Goal: Book appointment/travel/reservation

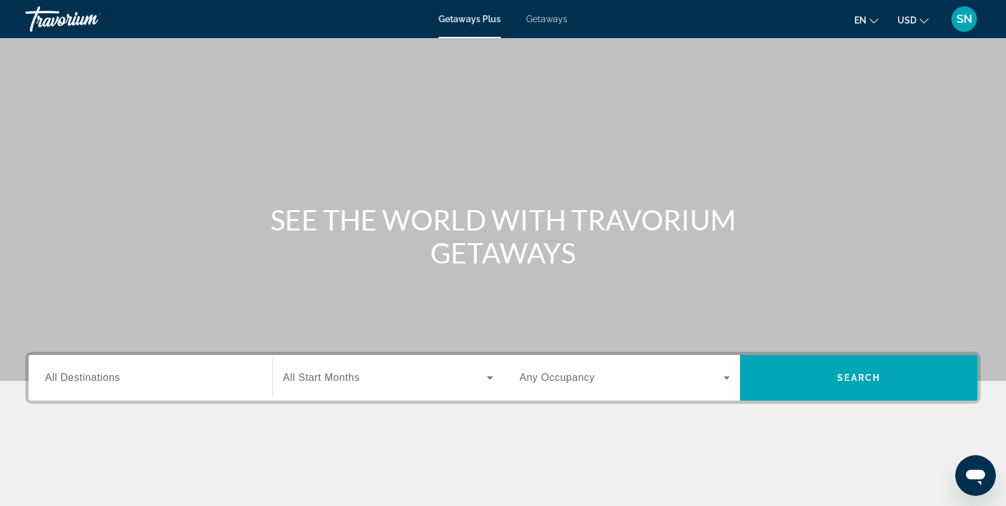
click at [541, 19] on span "Getaways" at bounding box center [546, 19] width 41 height 10
click at [90, 380] on span "All Destinations" at bounding box center [82, 377] width 75 height 11
click at [90, 380] on input "Destination All Destinations" at bounding box center [150, 378] width 211 height 15
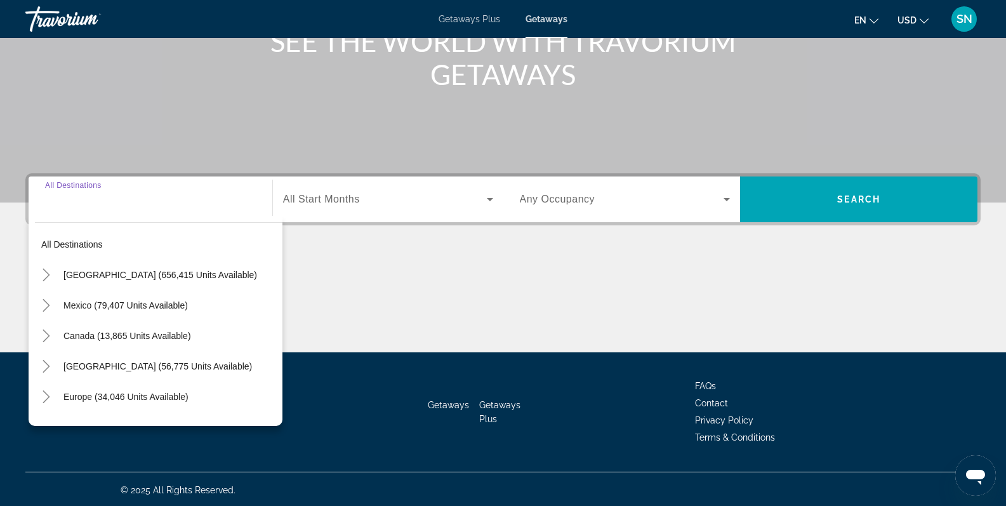
scroll to position [180, 0]
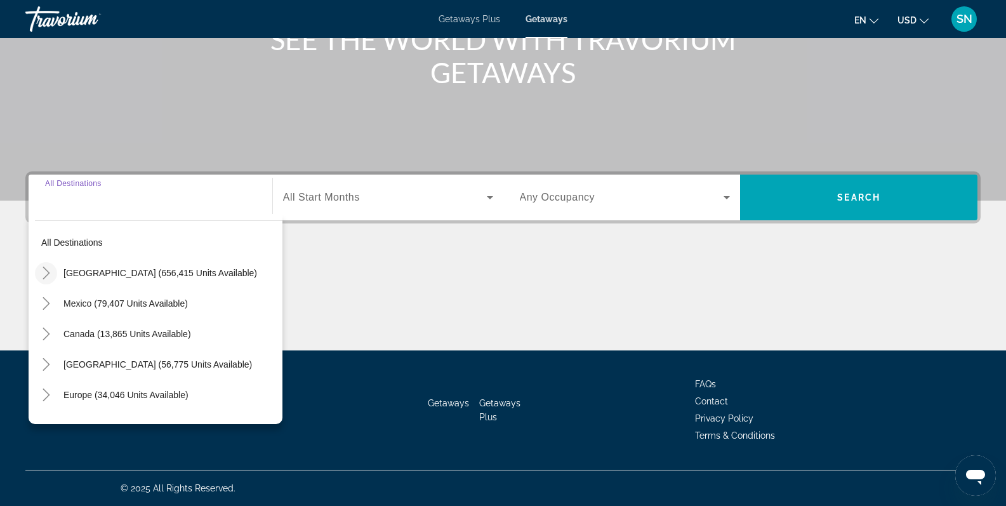
click at [49, 273] on icon "Toggle United States (656,415 units available)" at bounding box center [46, 273] width 7 height 13
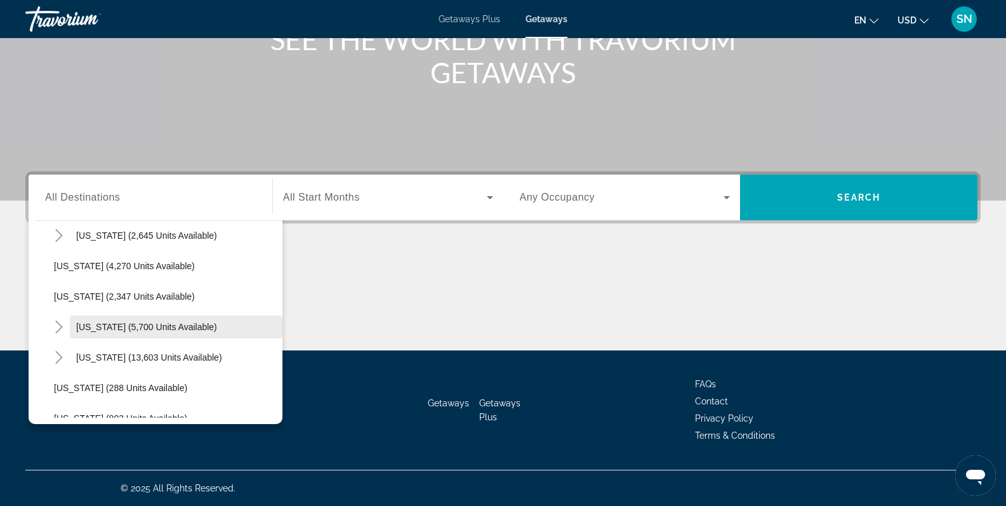
scroll to position [633, 0]
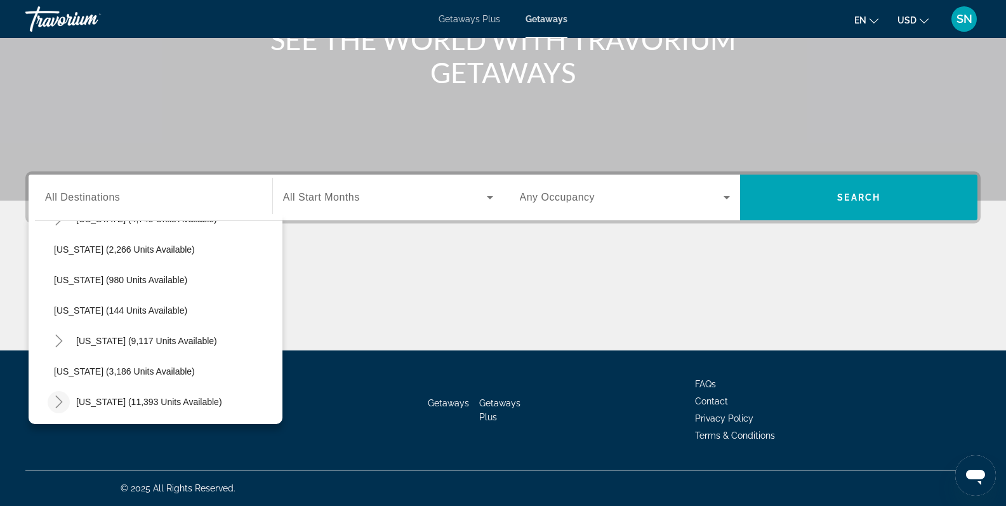
click at [63, 400] on icon "Toggle Nevada (11,393 units available)" at bounding box center [59, 401] width 13 height 13
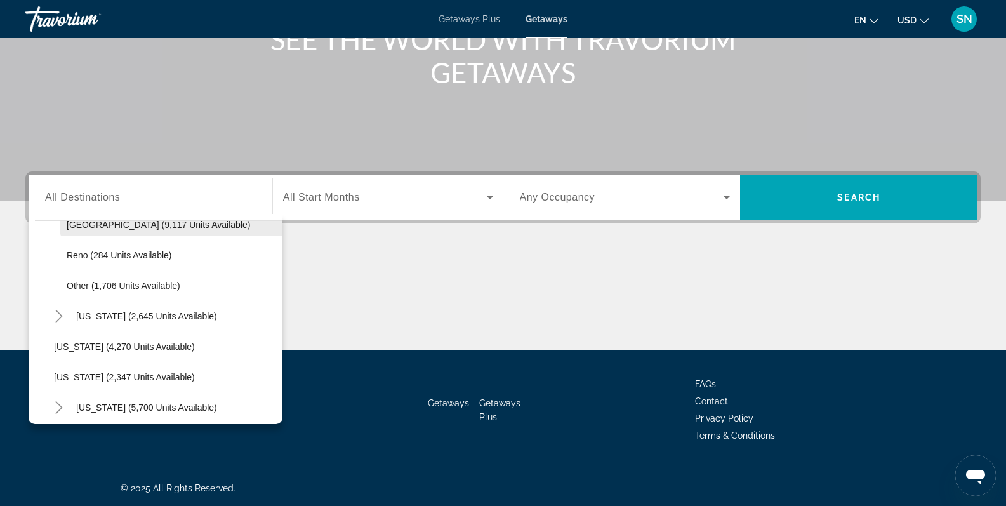
click at [88, 223] on span "[GEOGRAPHIC_DATA] (9,117 units available)" at bounding box center [158, 225] width 183 height 10
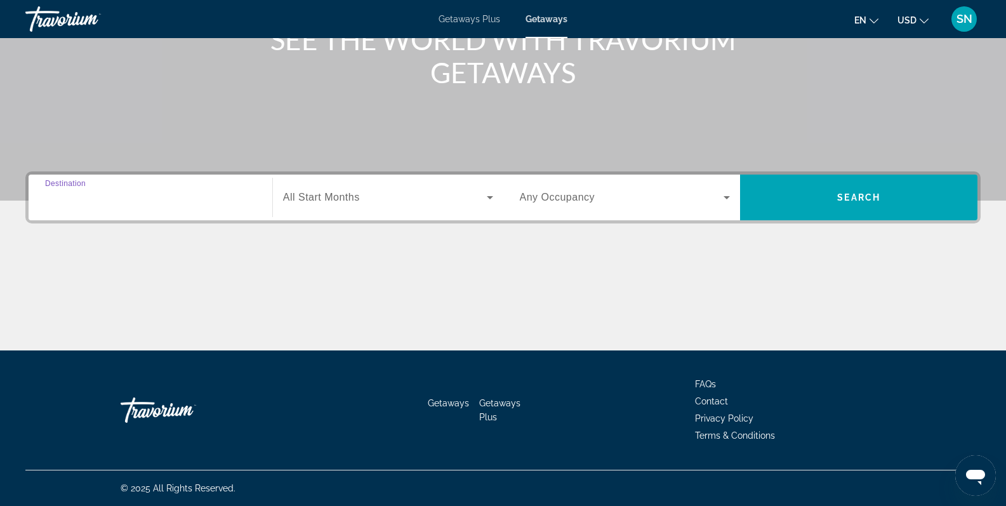
type input "**********"
click at [489, 197] on icon "Search widget" at bounding box center [490, 197] width 6 height 3
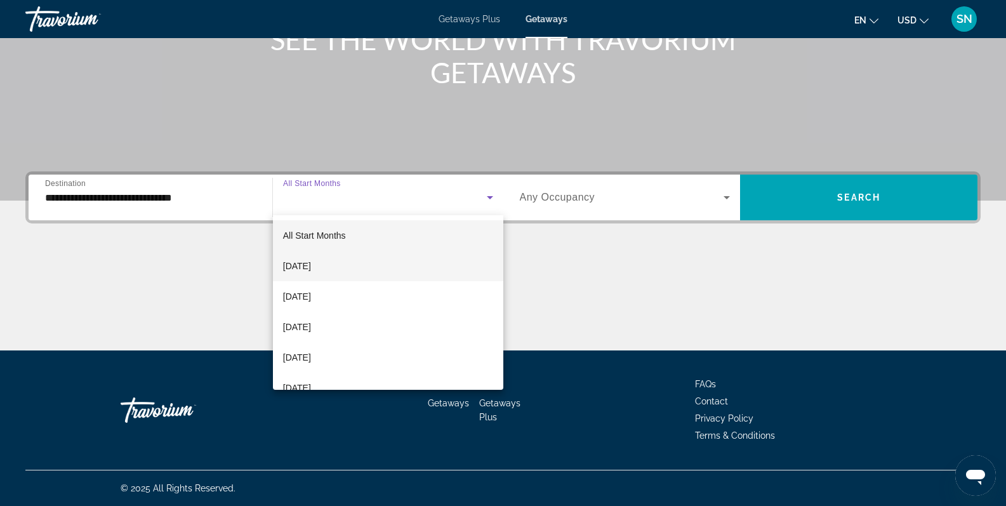
click at [349, 265] on mat-option "[DATE]" at bounding box center [388, 266] width 230 height 30
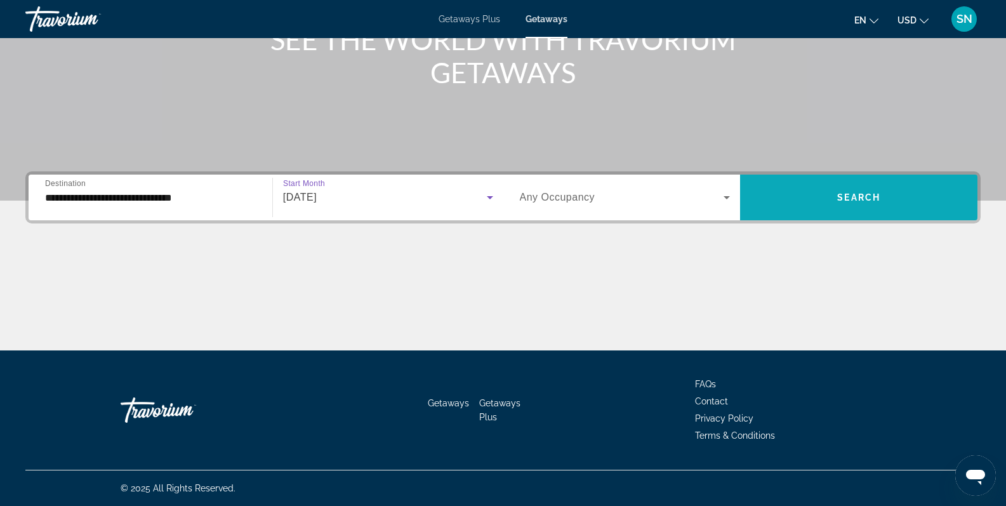
click at [840, 201] on span "Search" at bounding box center [858, 197] width 43 height 10
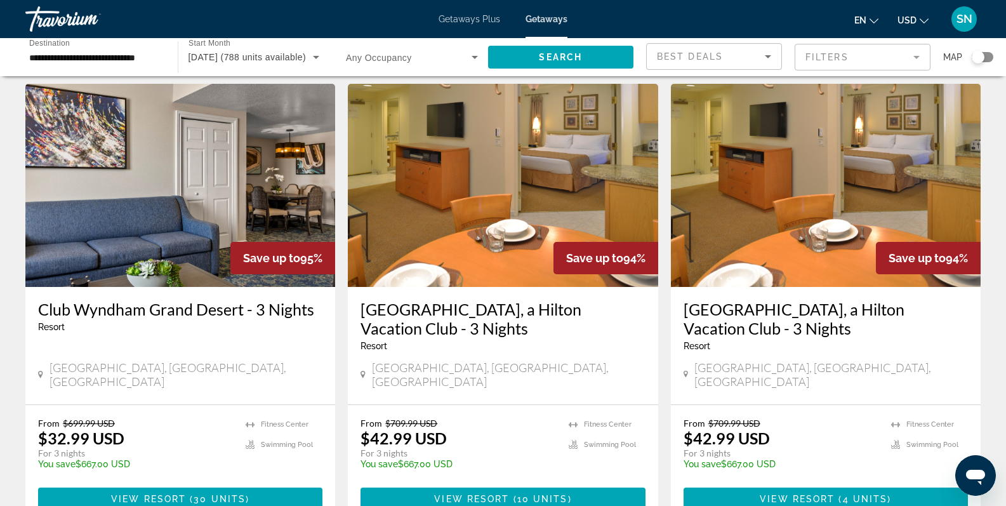
scroll to position [963, 0]
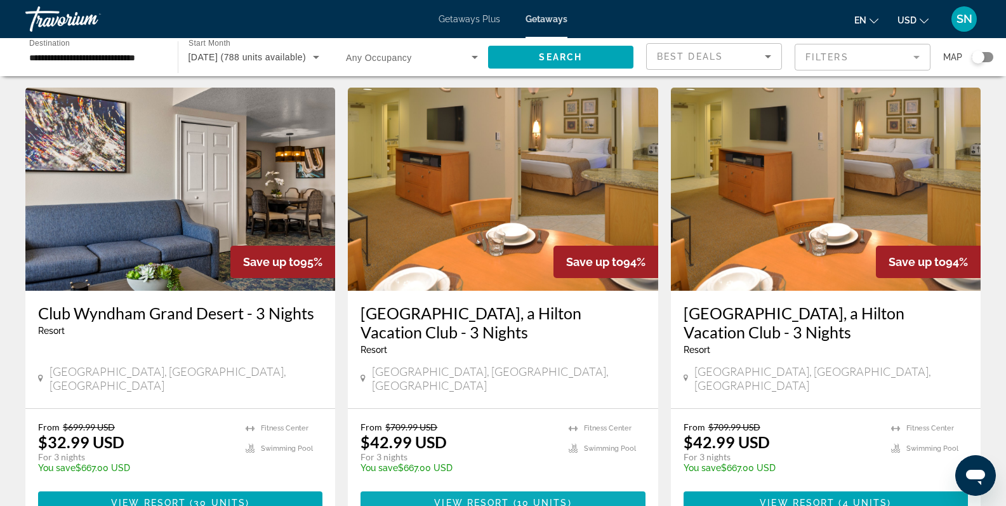
click at [504, 498] on span "View Resort" at bounding box center [471, 503] width 75 height 10
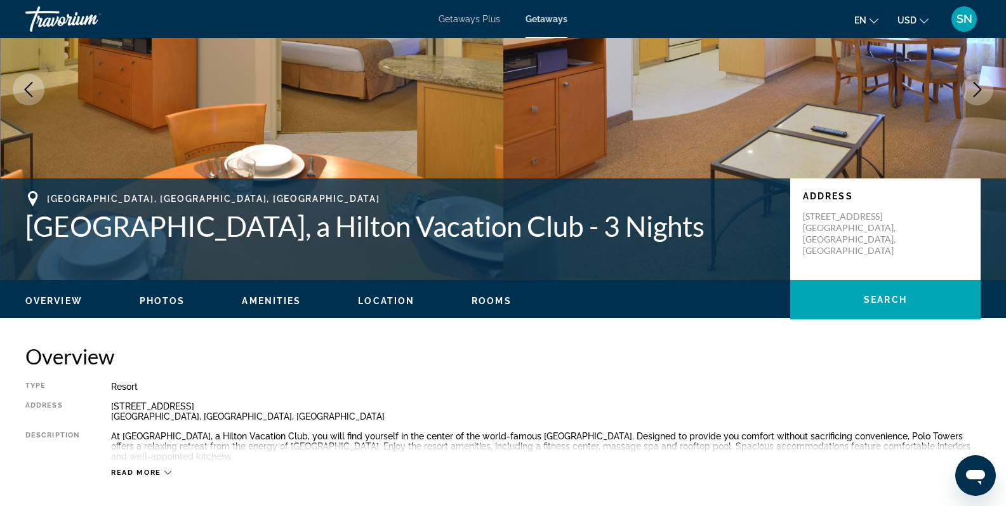
scroll to position [145, 0]
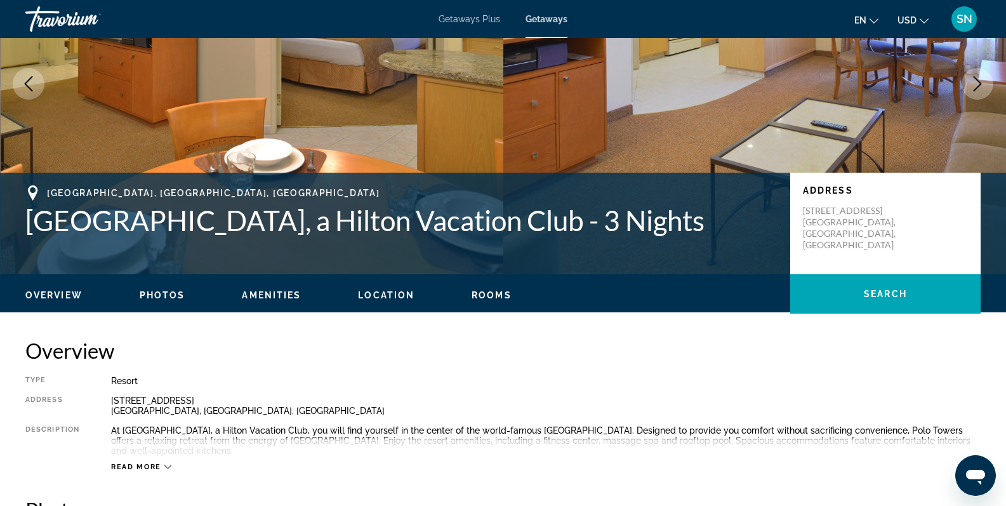
click at [152, 295] on span "Photos" at bounding box center [163, 295] width 46 height 10
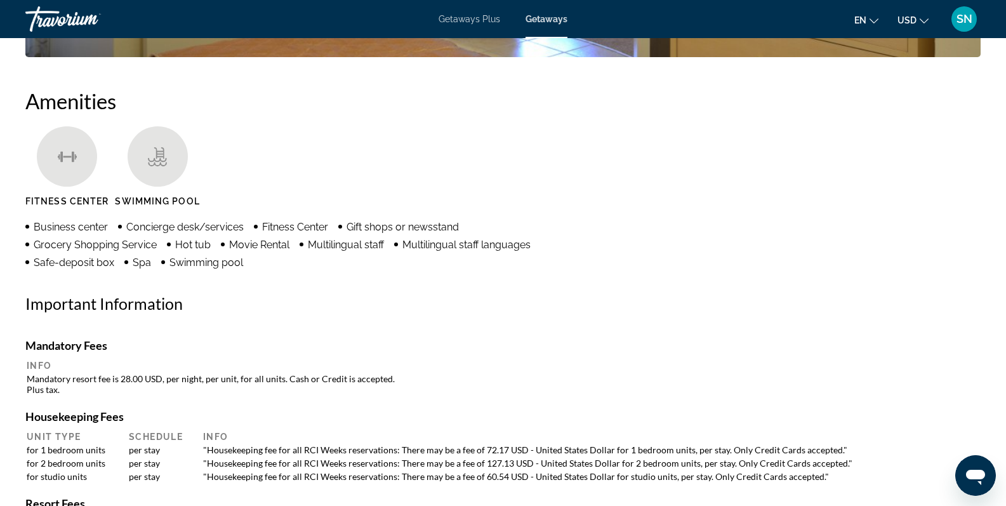
scroll to position [941, 0]
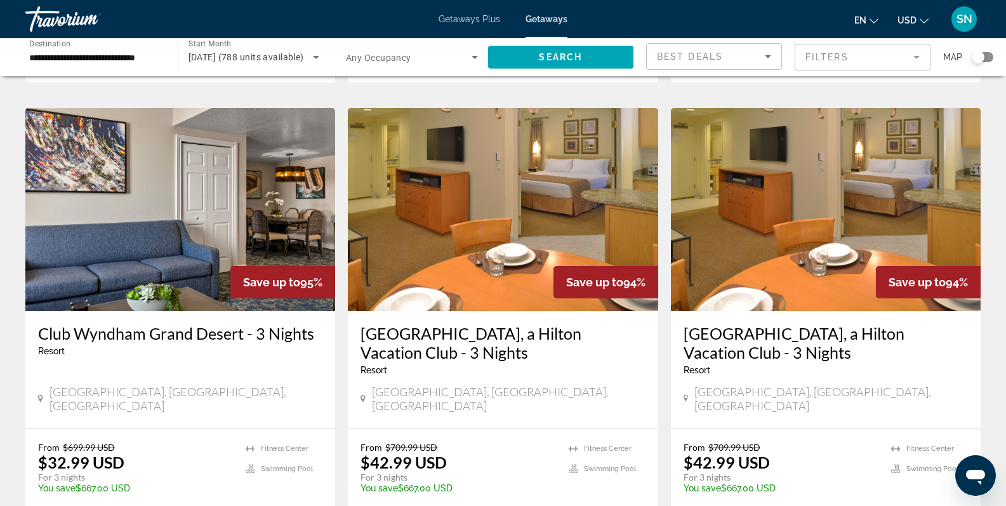
scroll to position [946, 0]
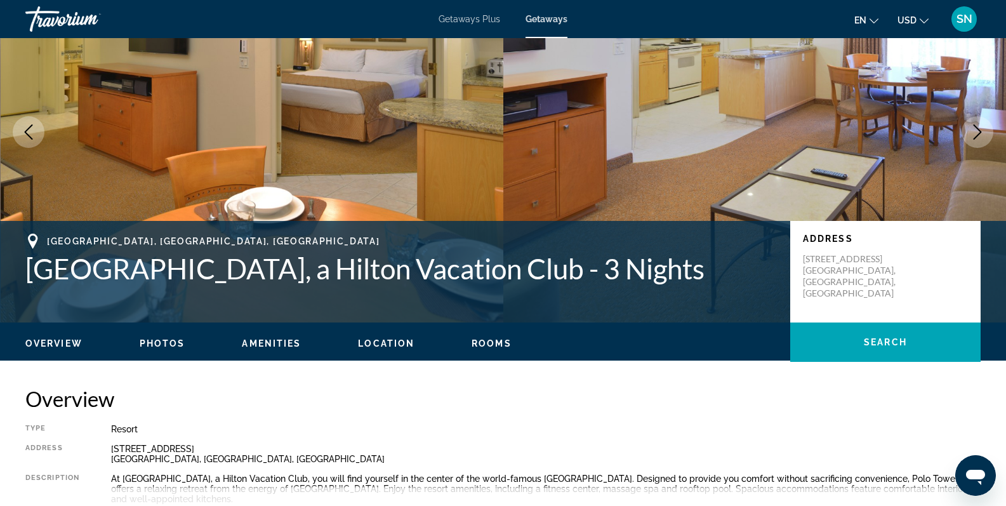
scroll to position [-7, 0]
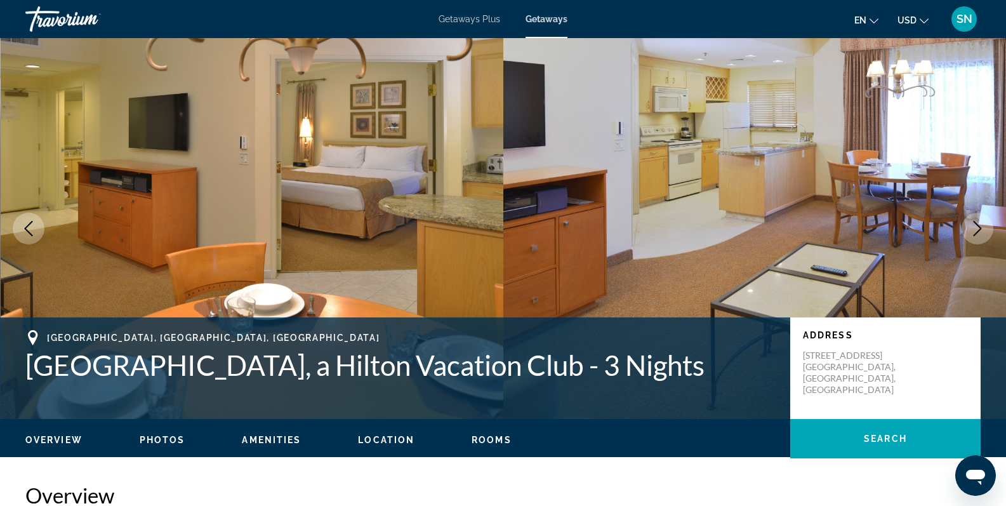
click at [469, 27] on div "Getaways Plus Getaways en English Español Français Italiano Português русский U…" at bounding box center [503, 19] width 1006 height 33
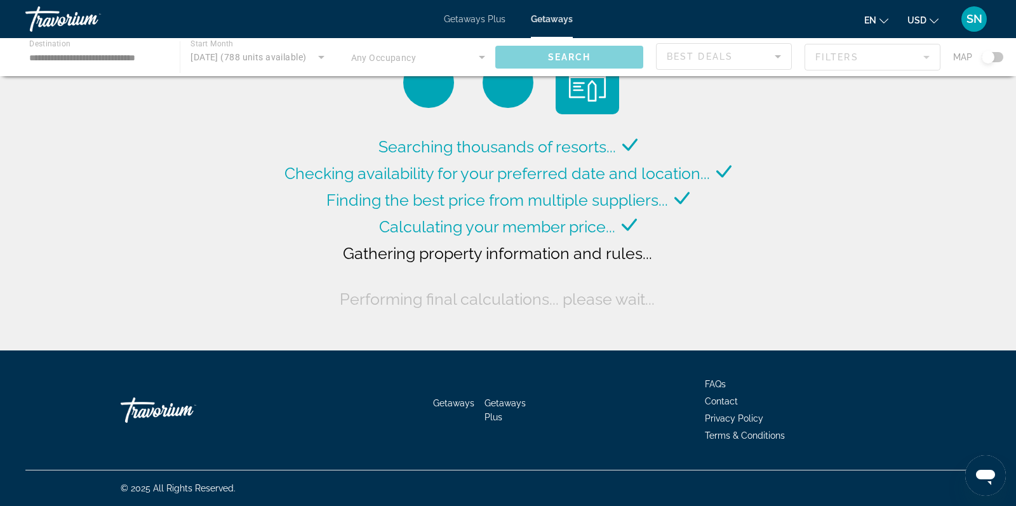
click at [465, 21] on span "Getaways Plus" at bounding box center [475, 19] width 62 height 10
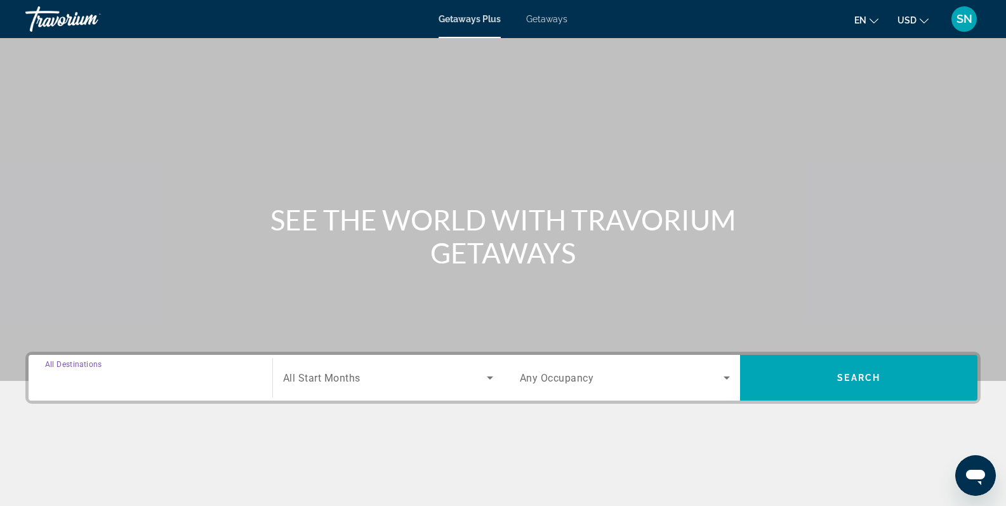
click at [138, 378] on input "Destination All Destinations" at bounding box center [150, 378] width 211 height 15
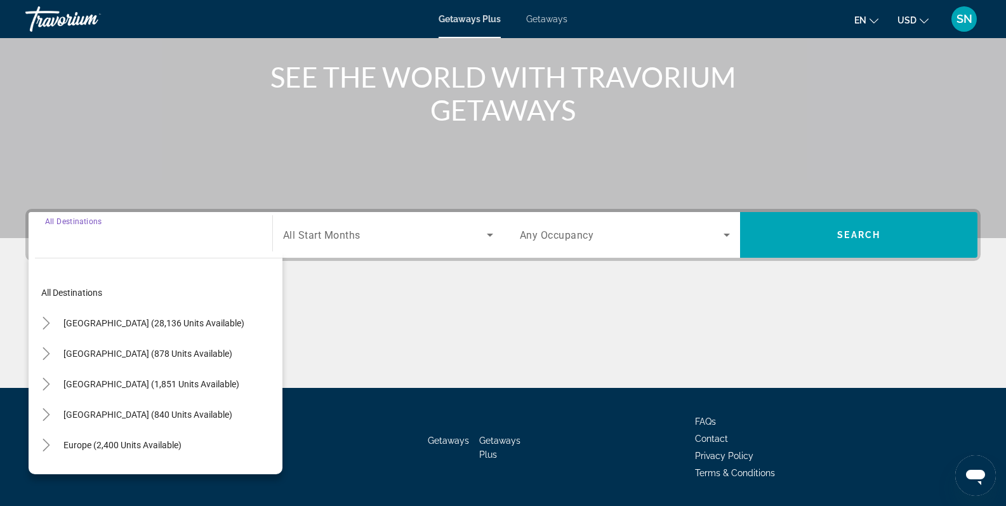
scroll to position [180, 0]
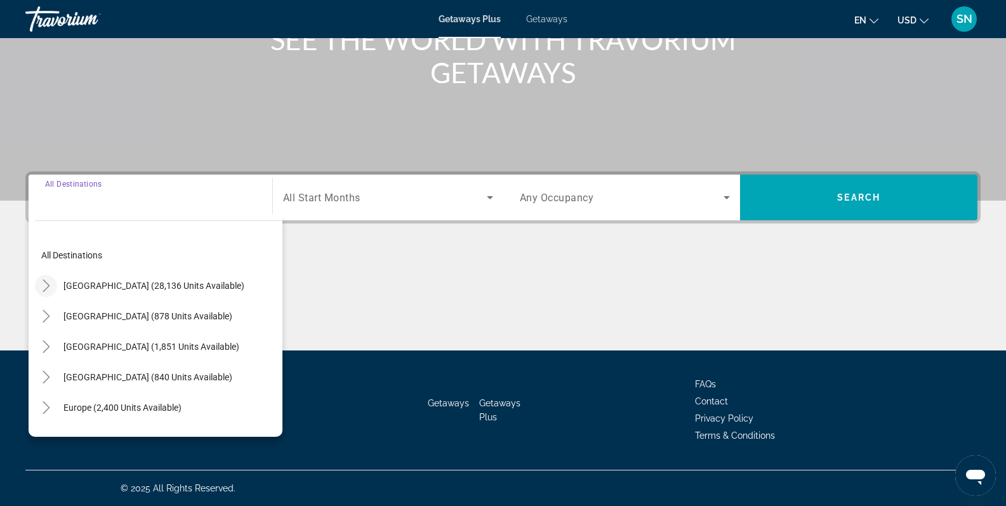
click at [50, 284] on icon "Toggle United States (28,136 units available)" at bounding box center [46, 285] width 13 height 13
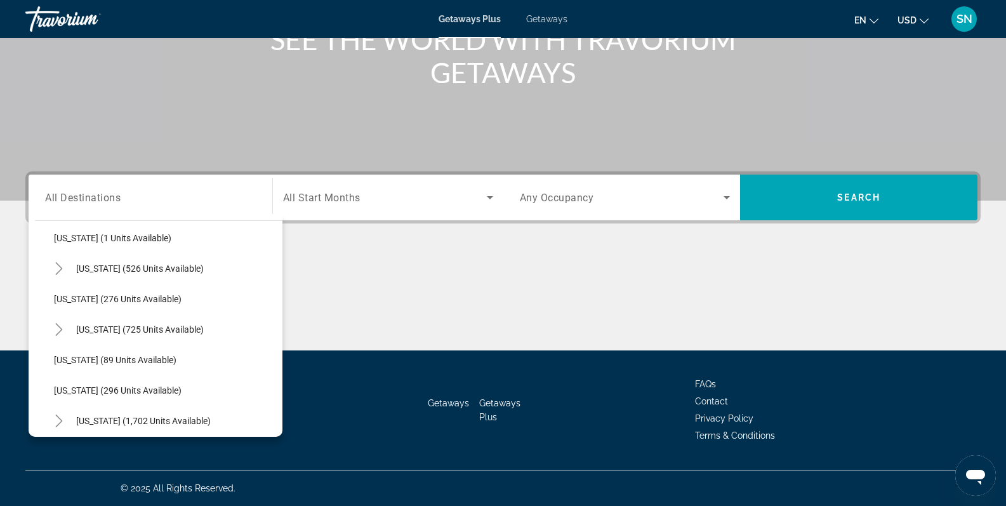
scroll to position [600, 0]
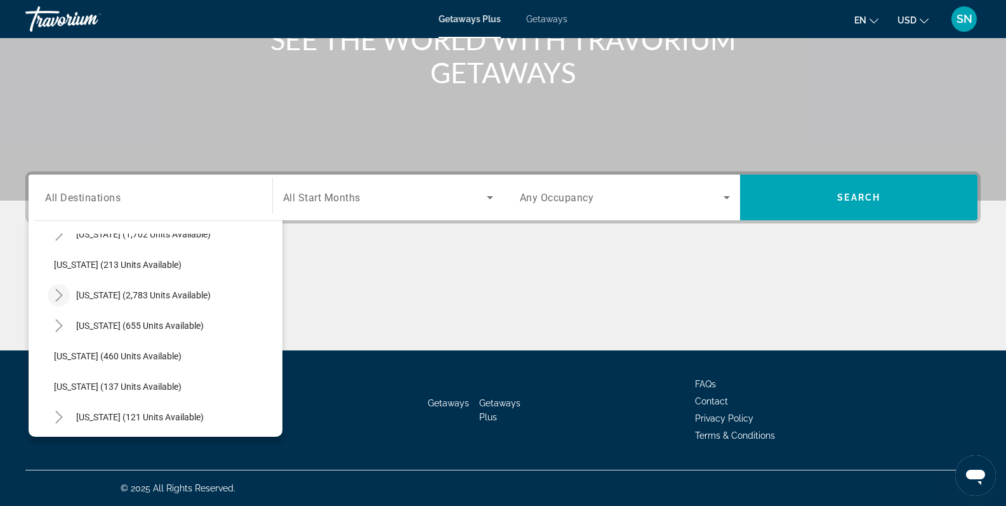
click at [62, 296] on icon "Toggle Nevada (2,783 units available)" at bounding box center [58, 295] width 7 height 13
click at [89, 327] on span "[GEOGRAPHIC_DATA] (1,694 units available)" at bounding box center [155, 326] width 176 height 10
type input "**********"
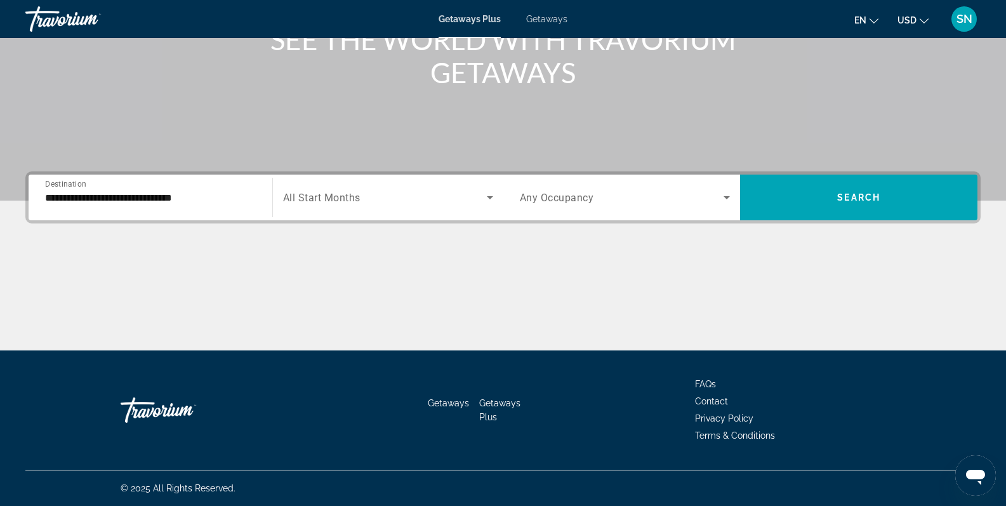
click at [346, 199] on span "All Start Months" at bounding box center [321, 198] width 77 height 12
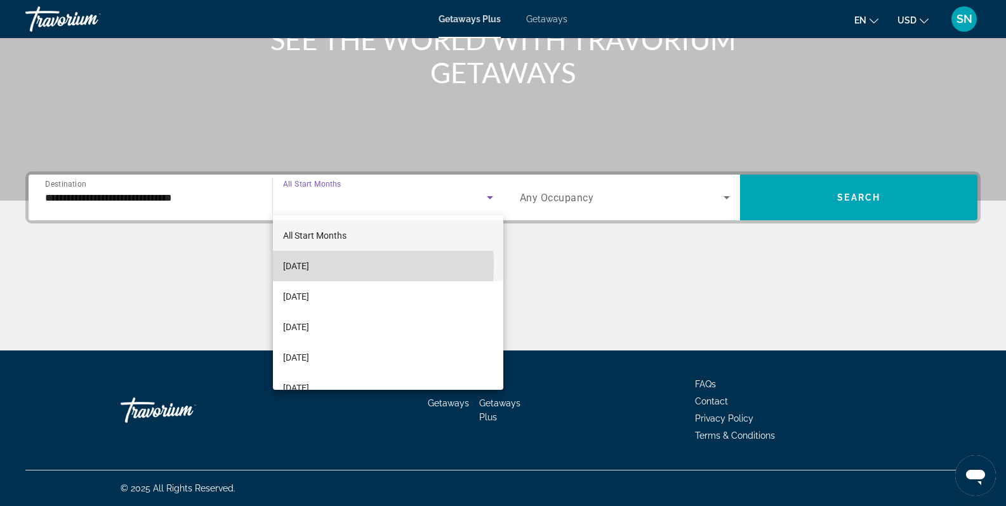
click at [309, 266] on span "[DATE]" at bounding box center [296, 265] width 26 height 15
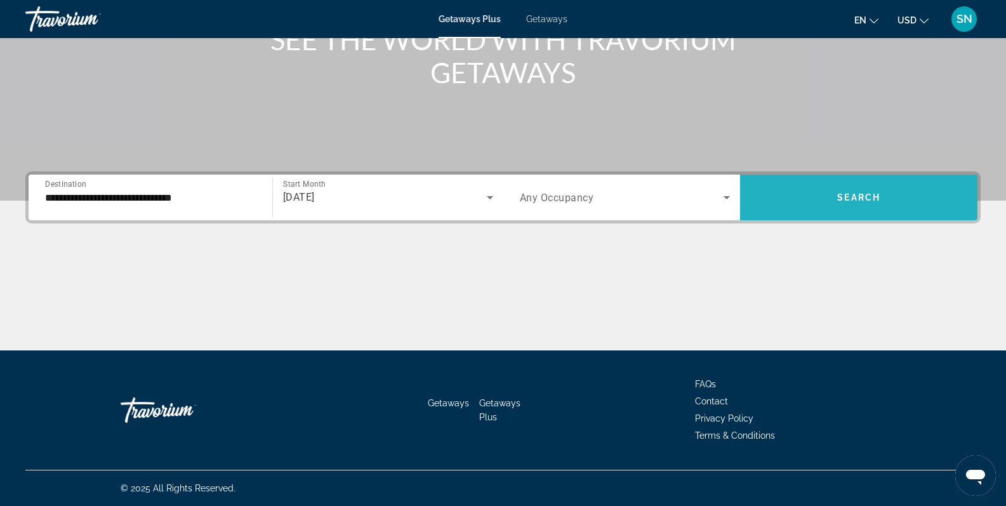
click at [860, 199] on span "Search" at bounding box center [858, 197] width 43 height 10
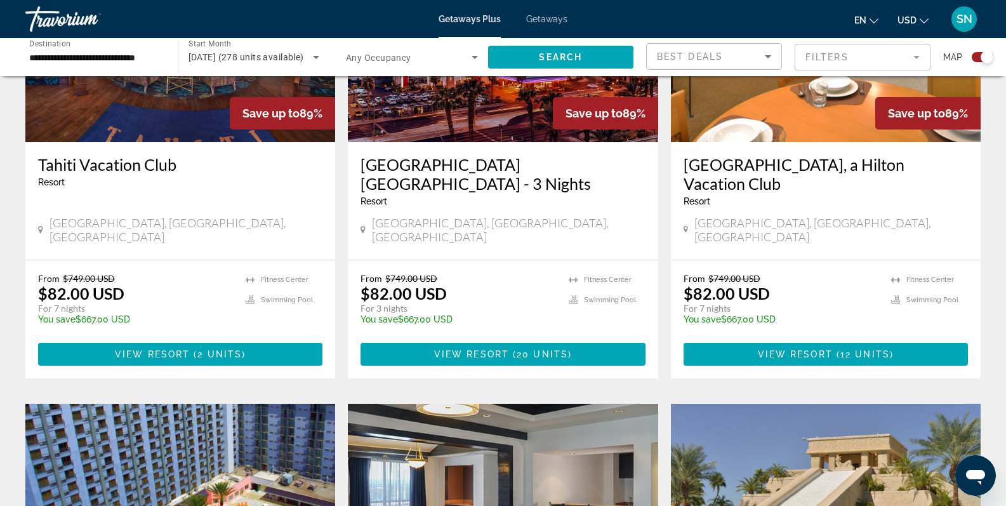
scroll to position [569, 0]
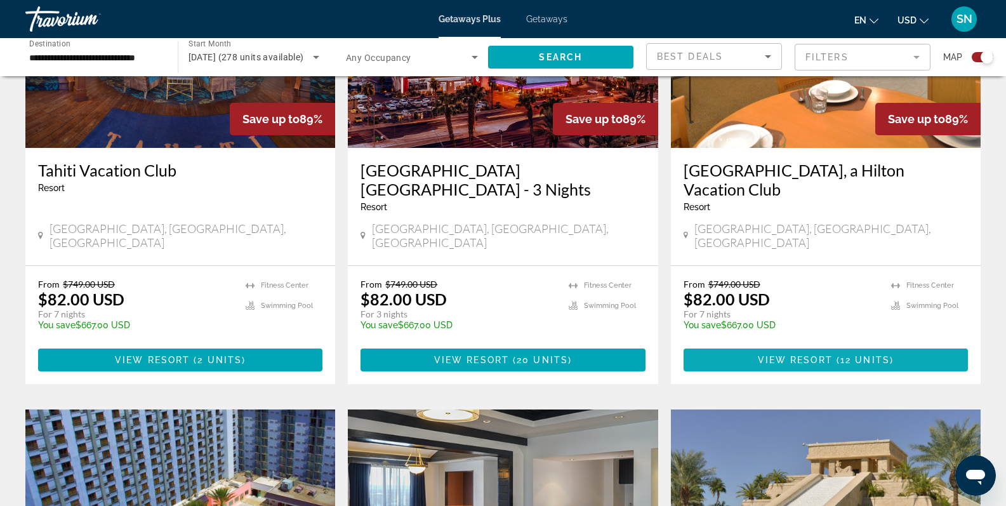
click at [818, 355] on span "View Resort" at bounding box center [795, 360] width 75 height 10
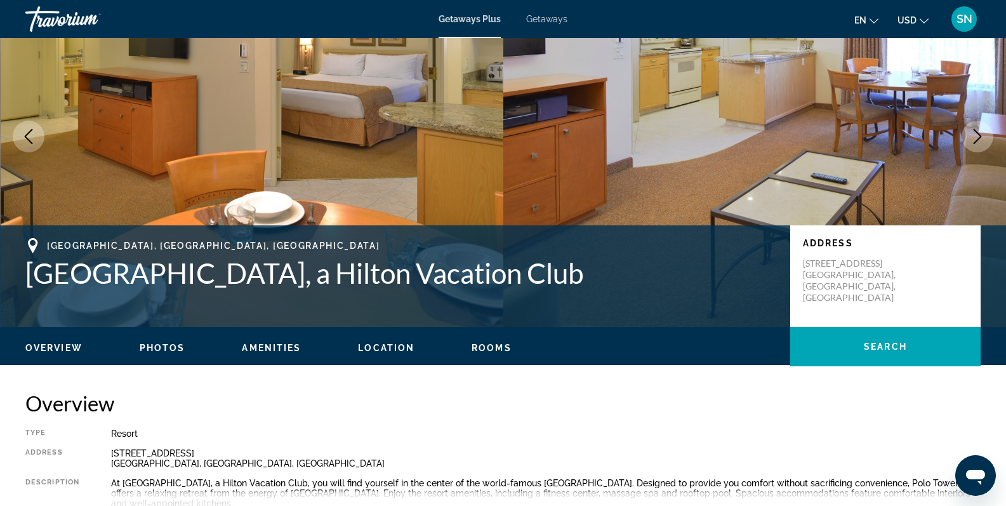
scroll to position [87, 0]
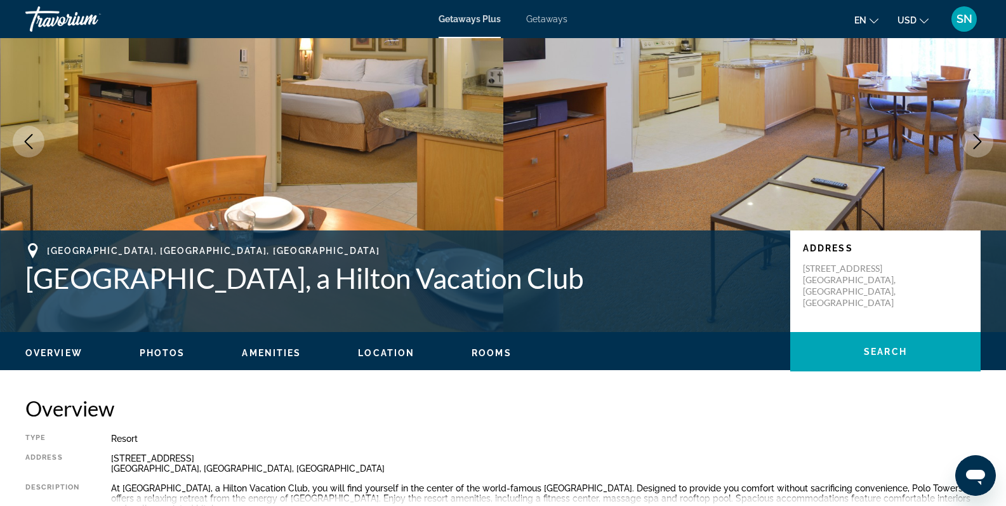
click at [545, 21] on span "Getaways" at bounding box center [546, 19] width 41 height 10
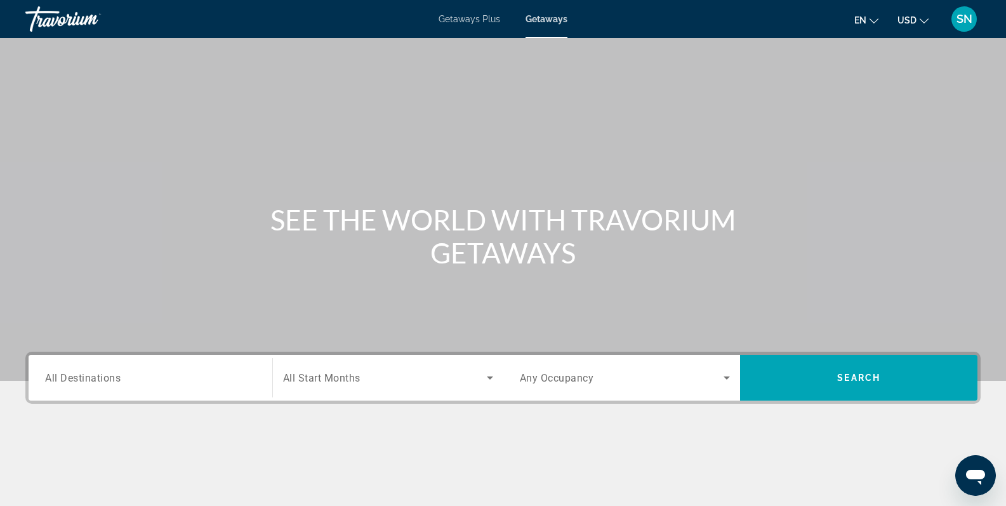
click at [132, 376] on input "Destination All Destinations" at bounding box center [150, 378] width 211 height 15
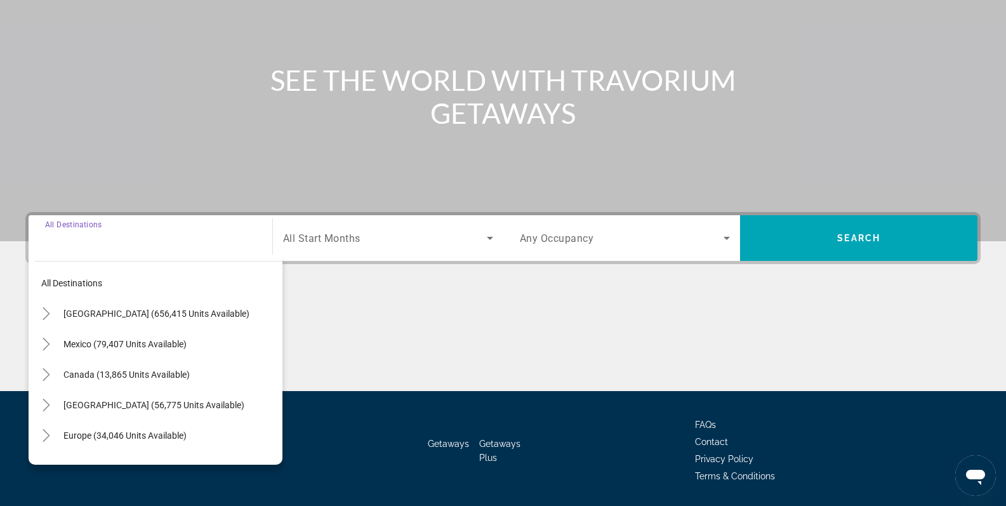
scroll to position [180, 0]
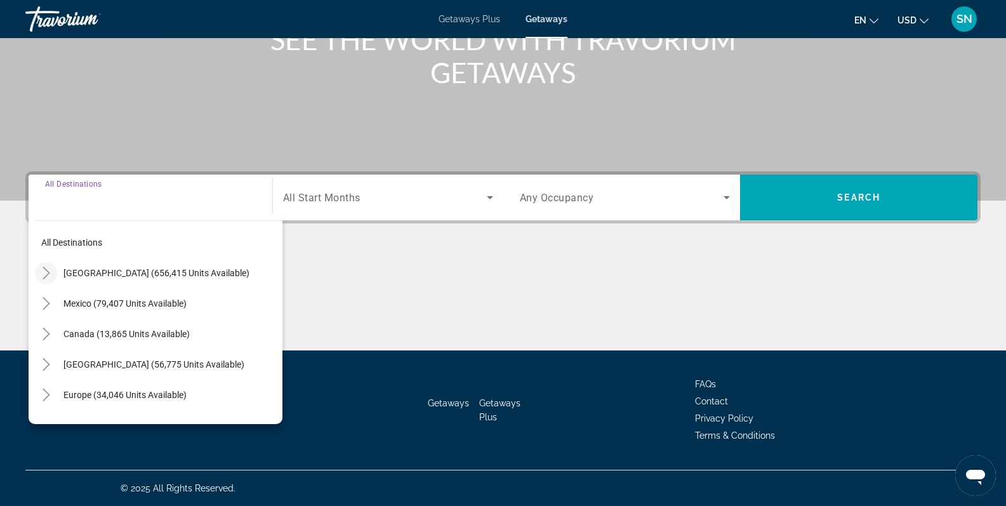
click at [48, 274] on icon "Toggle United States (656,415 units available)" at bounding box center [46, 273] width 13 height 13
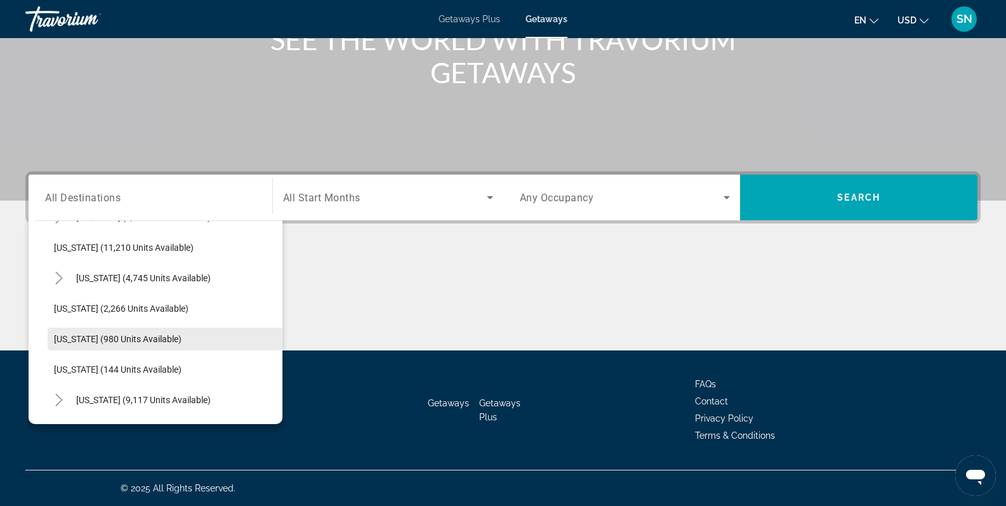
scroll to position [806, 0]
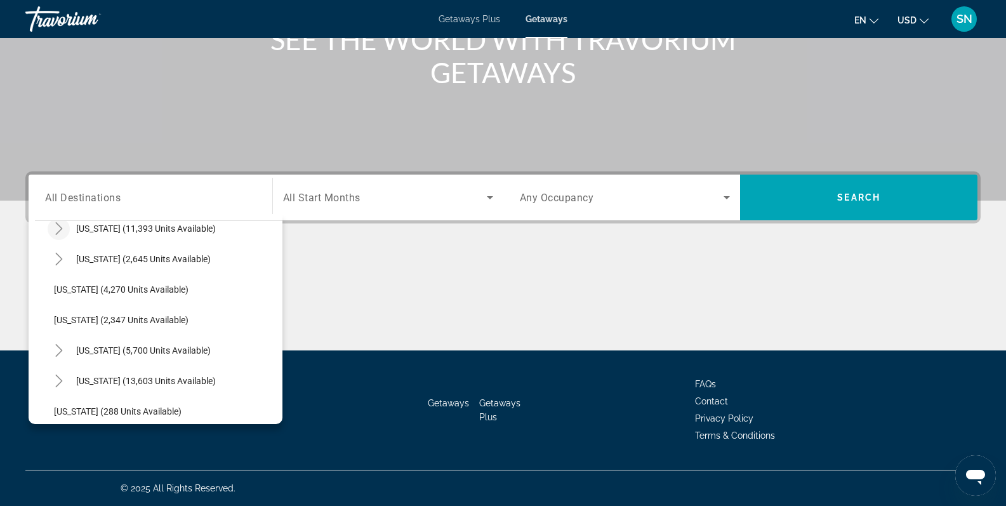
click at [61, 232] on icon "Toggle Nevada (11,393 units available)" at bounding box center [59, 228] width 13 height 13
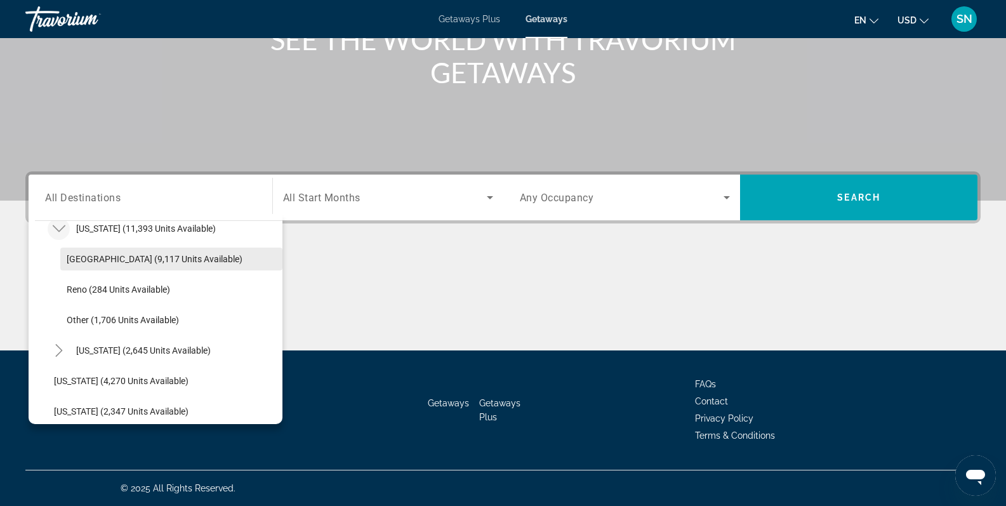
click at [84, 259] on span "[GEOGRAPHIC_DATA] (9,117 units available)" at bounding box center [155, 259] width 176 height 10
type input "**********"
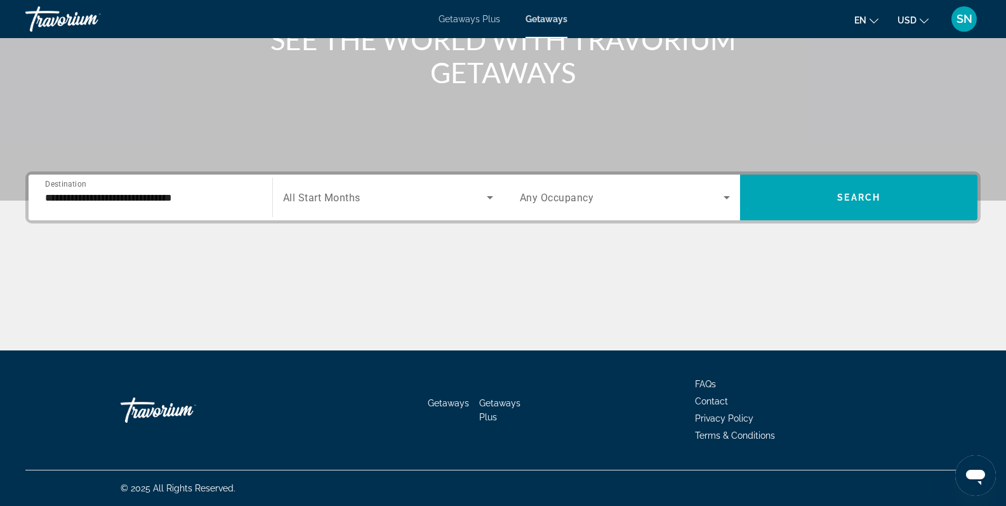
click at [331, 196] on span "All Start Months" at bounding box center [321, 198] width 77 height 12
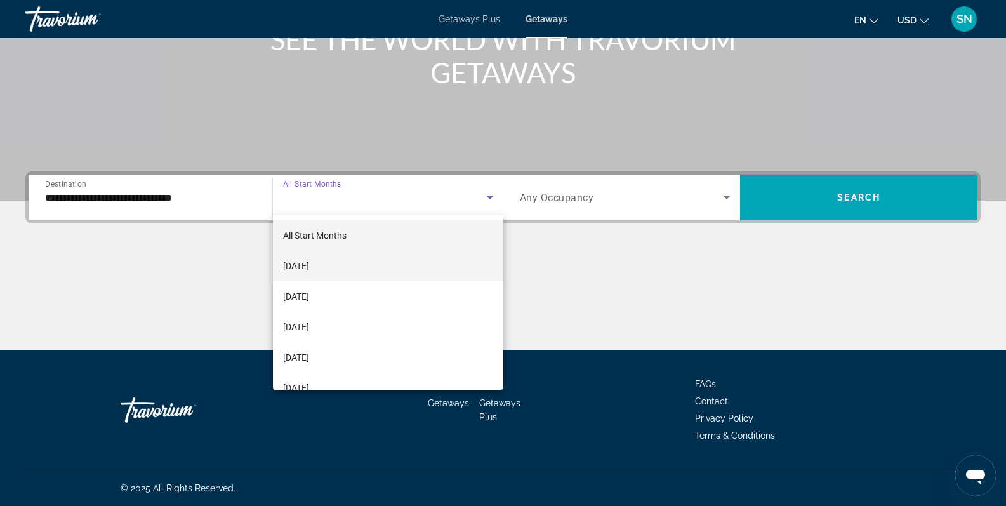
click at [309, 270] on span "[DATE]" at bounding box center [296, 265] width 26 height 15
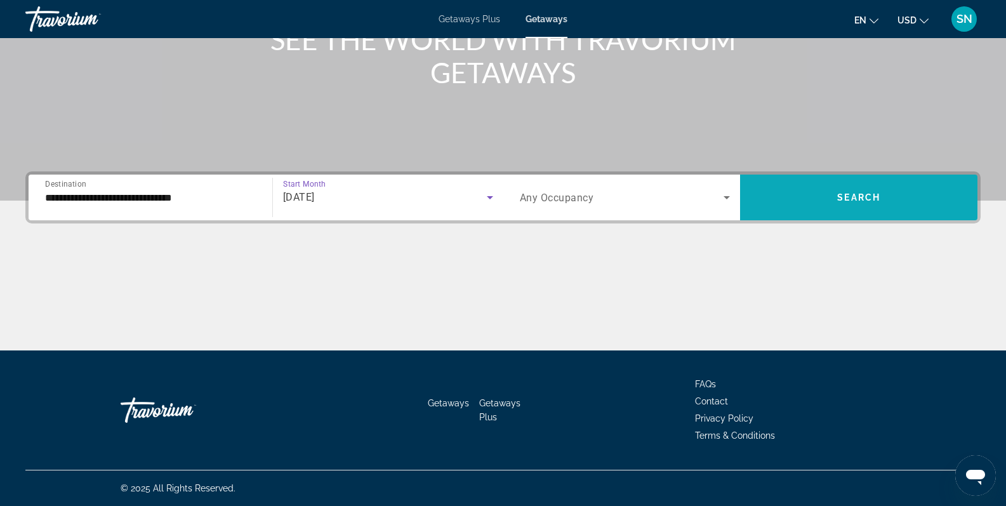
click at [853, 190] on span "Search widget" at bounding box center [858, 197] width 237 height 30
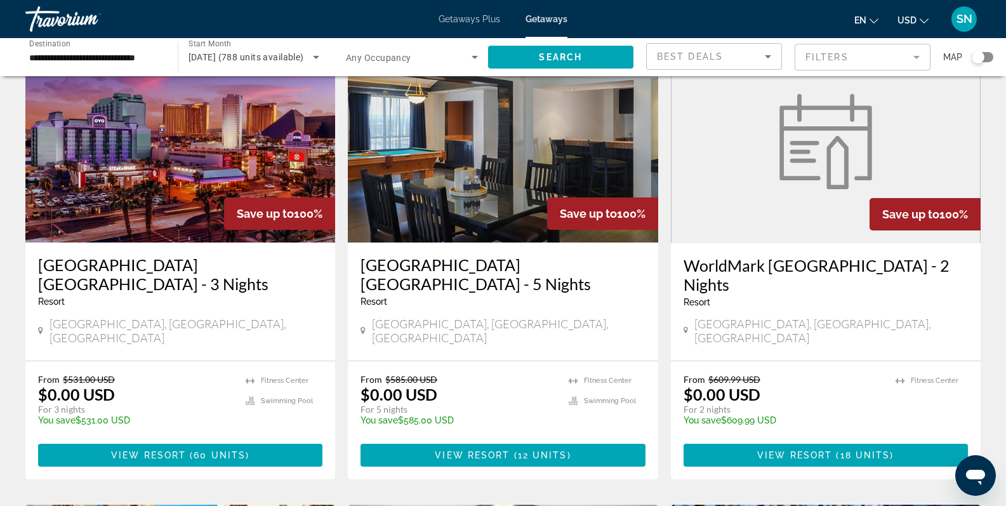
scroll to position [79, 0]
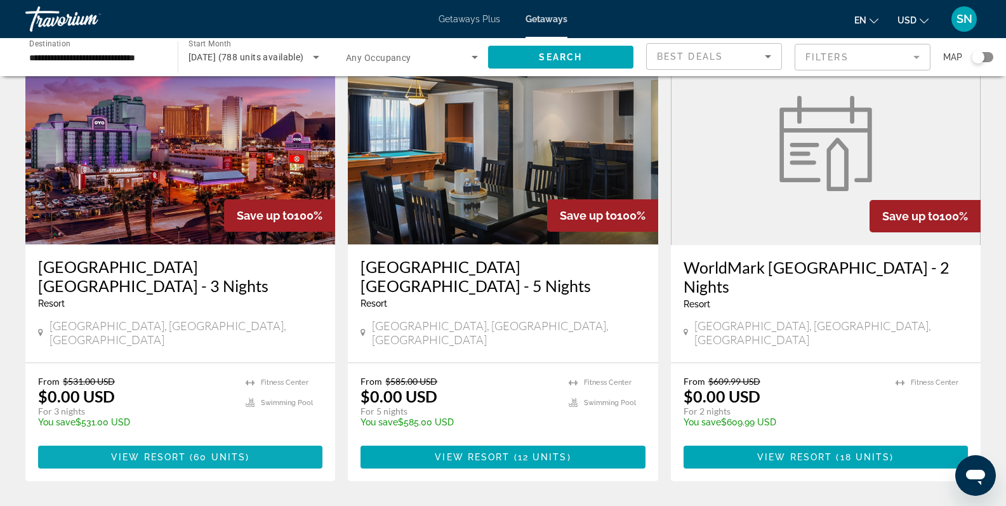
click at [263, 442] on span "Main content" at bounding box center [180, 457] width 284 height 30
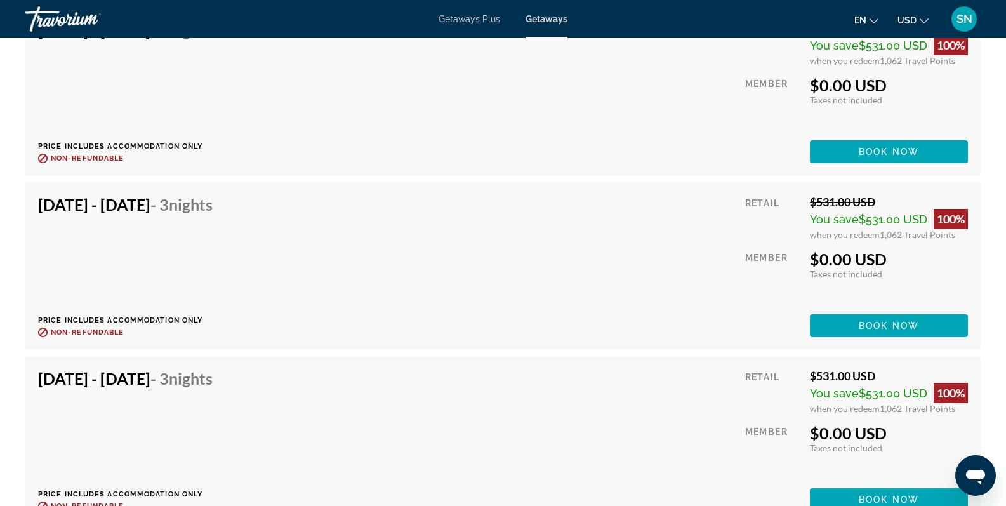
scroll to position [2438, 0]
